Goal: Task Accomplishment & Management: Use online tool/utility

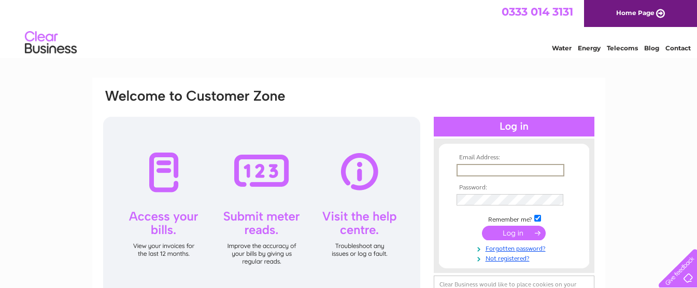
click at [472, 170] on input "text" at bounding box center [510, 170] width 108 height 12
type input "futureforfurniture@outlook.com"
click at [507, 236] on input "submit" at bounding box center [514, 232] width 64 height 15
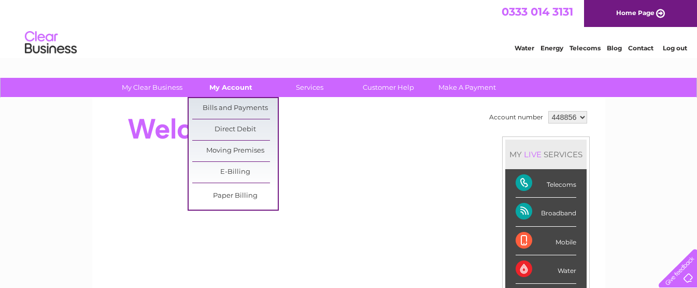
click at [243, 89] on link "My Account" at bounding box center [230, 87] width 85 height 19
click at [239, 104] on link "Bills and Payments" at bounding box center [234, 108] width 85 height 21
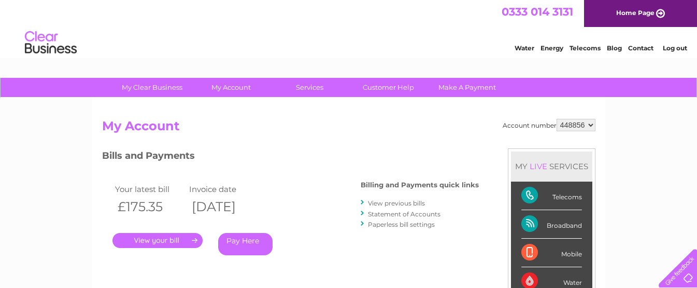
click at [167, 238] on link "." at bounding box center [157, 240] width 90 height 15
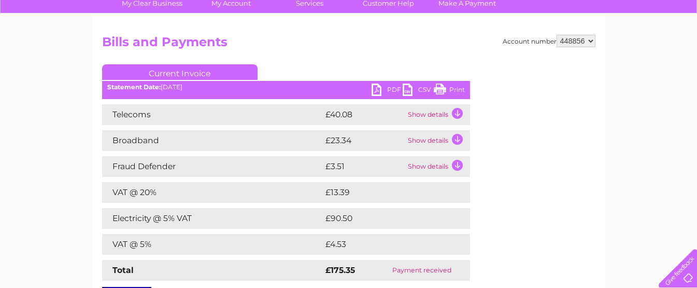
scroll to position [104, 0]
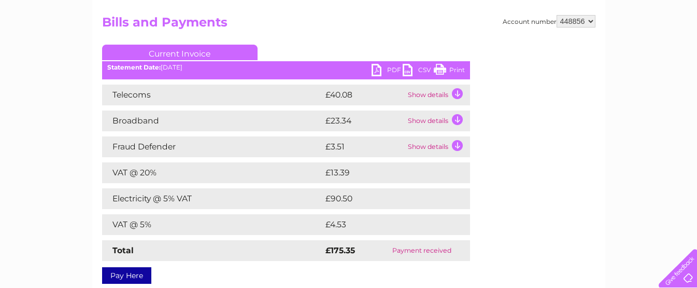
click at [450, 69] on link "Print" at bounding box center [449, 71] width 31 height 15
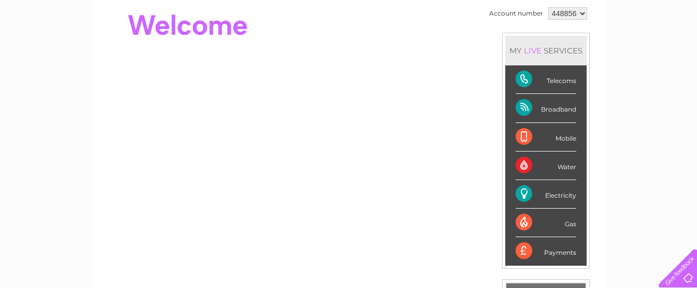
scroll to position [52, 0]
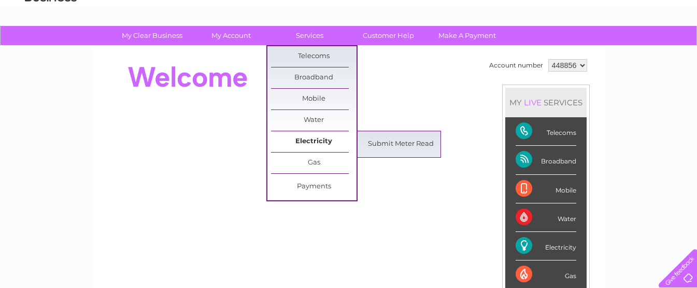
click at [306, 138] on link "Electricity" at bounding box center [313, 141] width 85 height 21
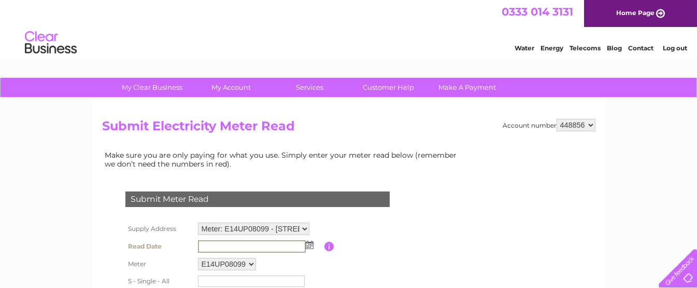
click at [213, 244] on input "text" at bounding box center [252, 246] width 108 height 12
click at [218, 245] on input "text" at bounding box center [252, 246] width 108 height 12
click at [332, 242] on input "button" at bounding box center [329, 245] width 10 height 9
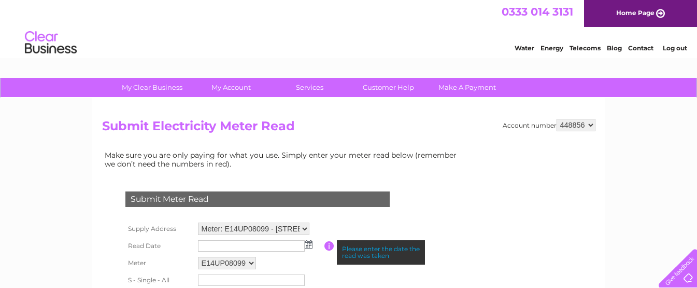
click at [254, 246] on input "text" at bounding box center [251, 245] width 107 height 11
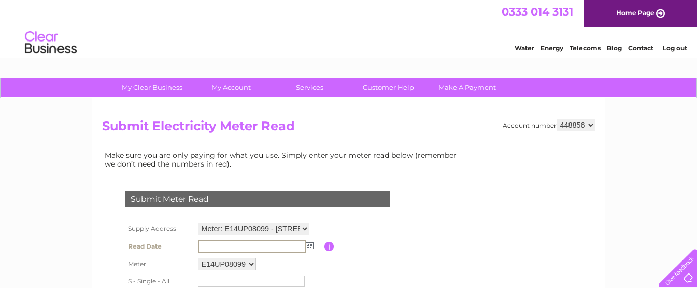
click at [310, 247] on img at bounding box center [310, 244] width 8 height 8
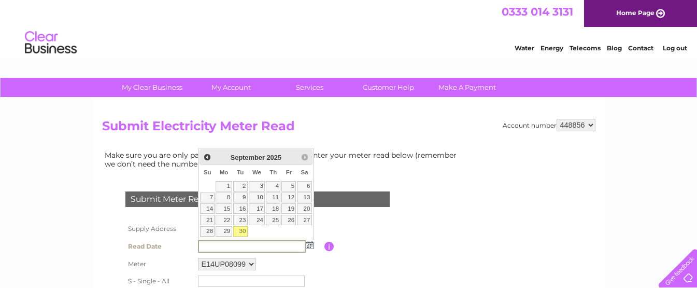
click at [242, 230] on link "30" at bounding box center [240, 231] width 15 height 10
type input "2025/09/30"
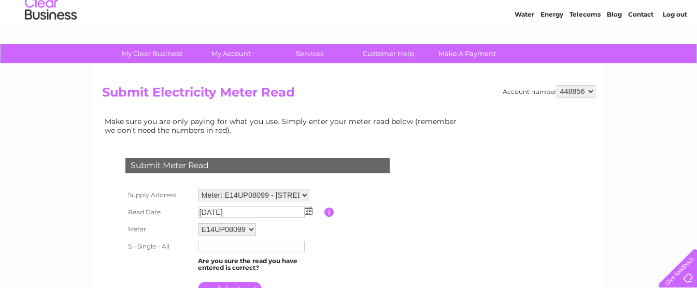
scroll to position [52, 0]
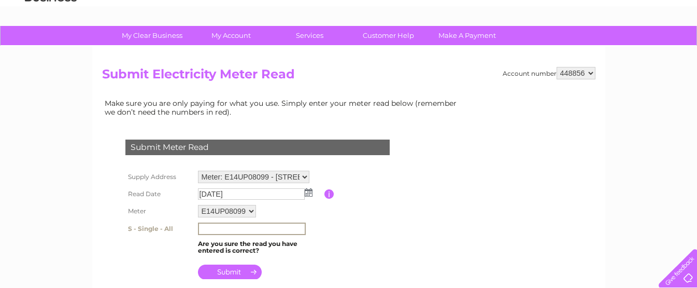
click at [221, 227] on input "text" at bounding box center [252, 228] width 108 height 12
type input "44272"
click at [233, 268] on input "submit" at bounding box center [230, 271] width 64 height 15
